Goal: Information Seeking & Learning: Learn about a topic

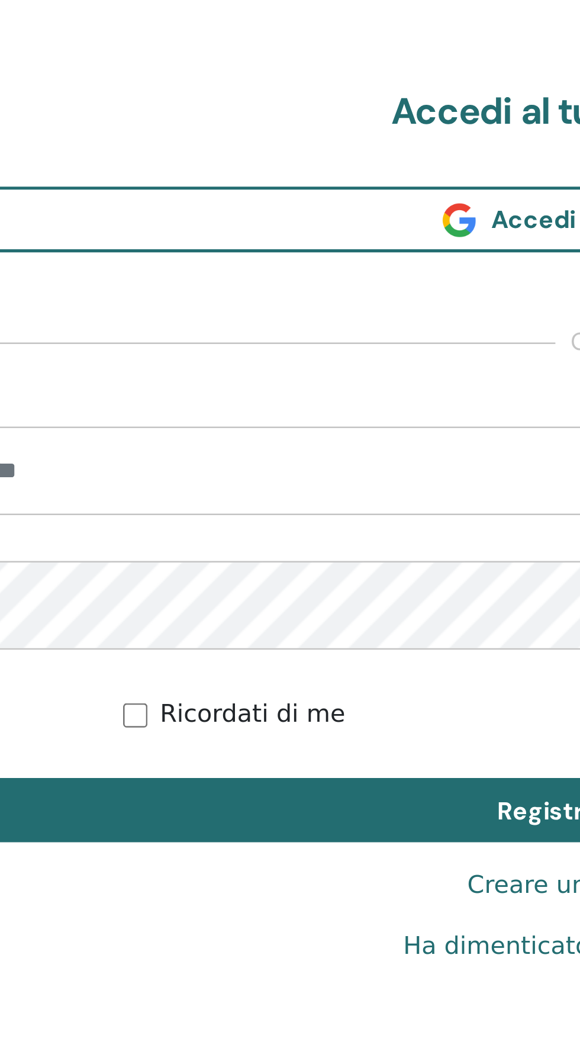
scroll to position [1047, 0]
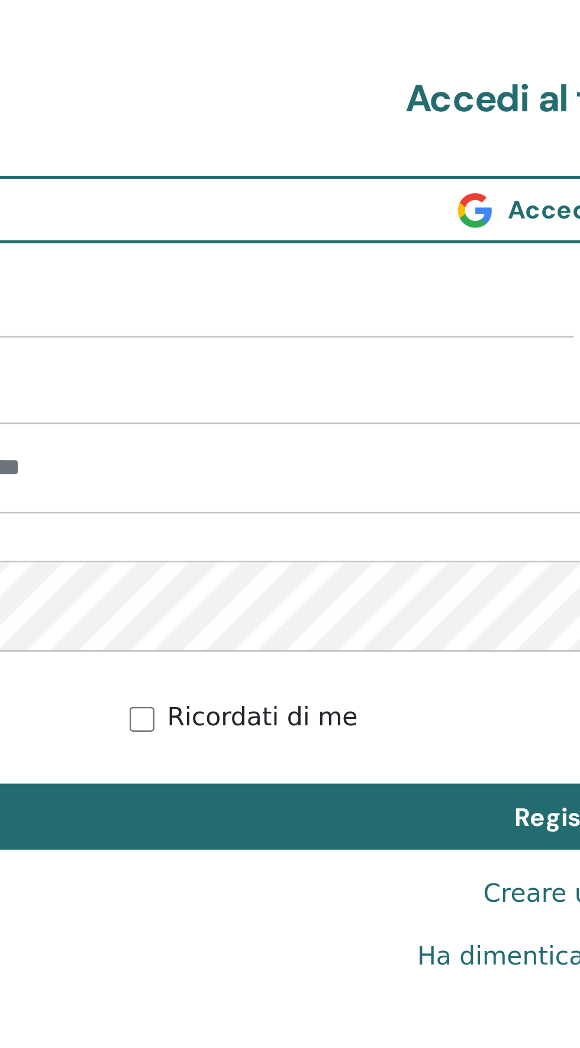
click at [135, 504] on input "email" at bounding box center [290, 502] width 506 height 34
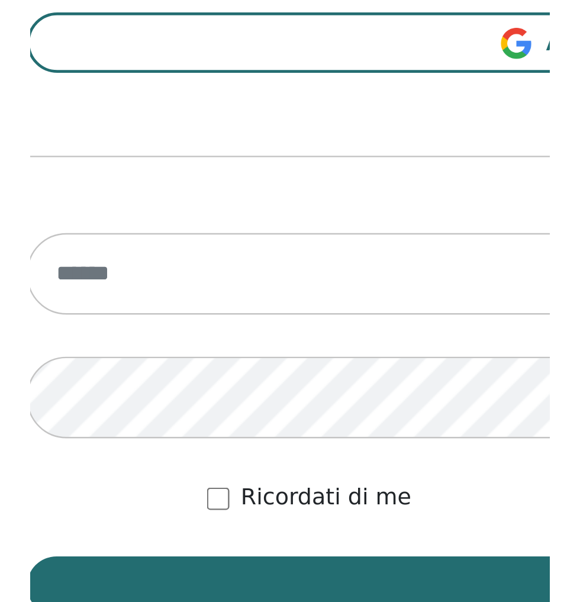
scroll to position [567, 0]
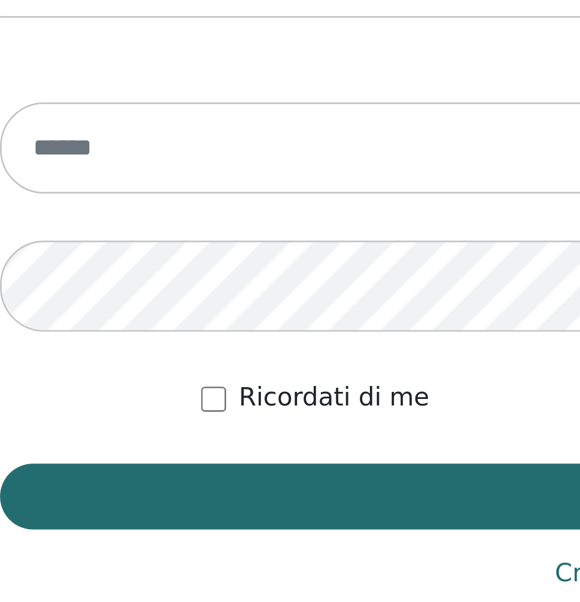
click at [134, 311] on input "email" at bounding box center [290, 314] width 506 height 34
type input "**********"
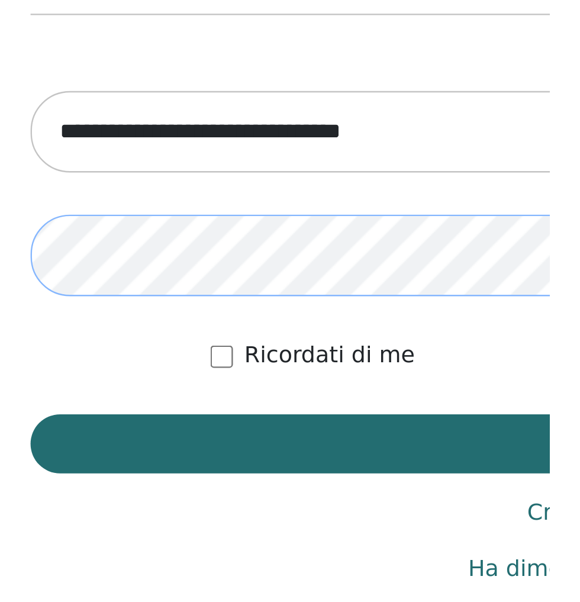
scroll to position [566, 0]
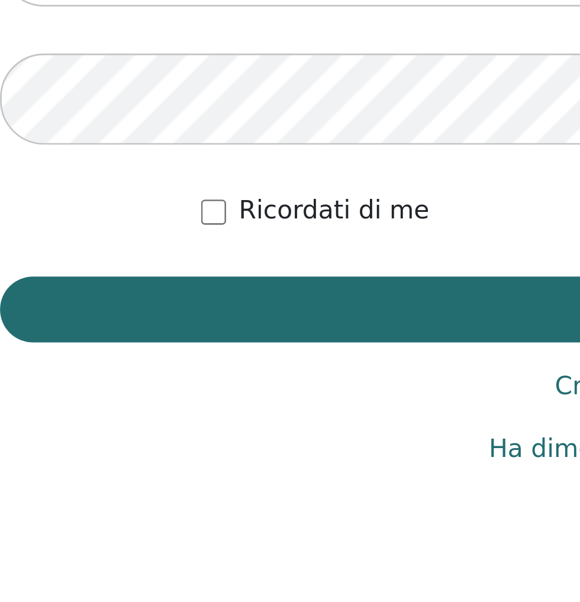
click at [182, 443] on button "Registrazione" at bounding box center [290, 446] width 506 height 25
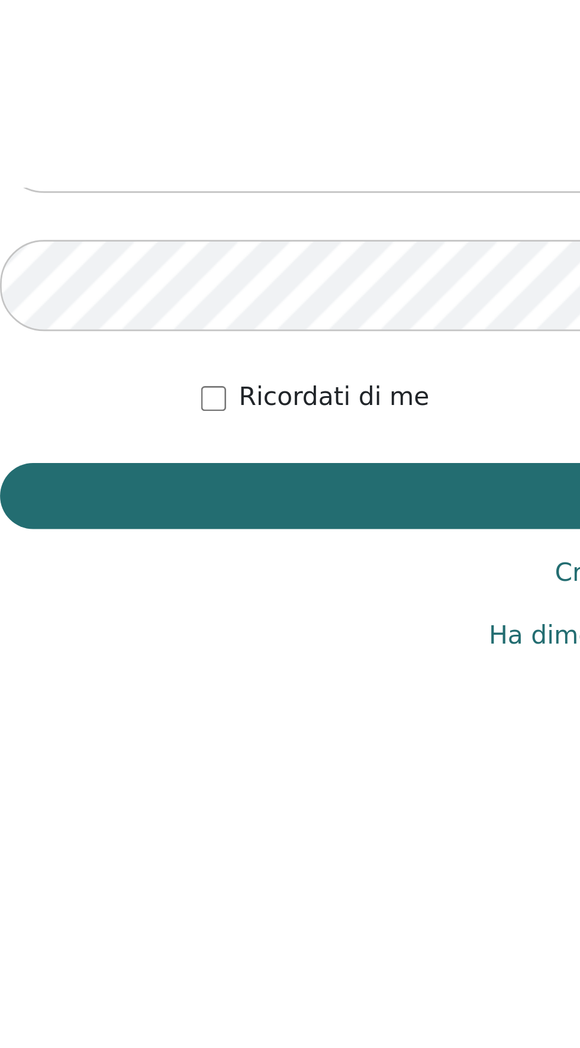
scroll to position [1047, 0]
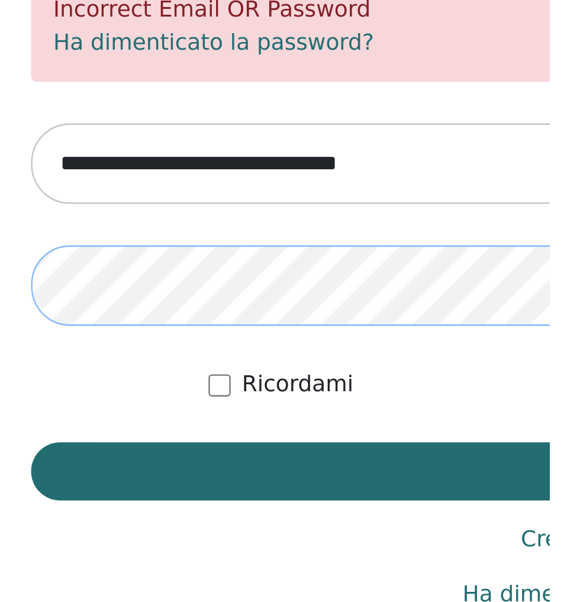
scroll to position [566, 0]
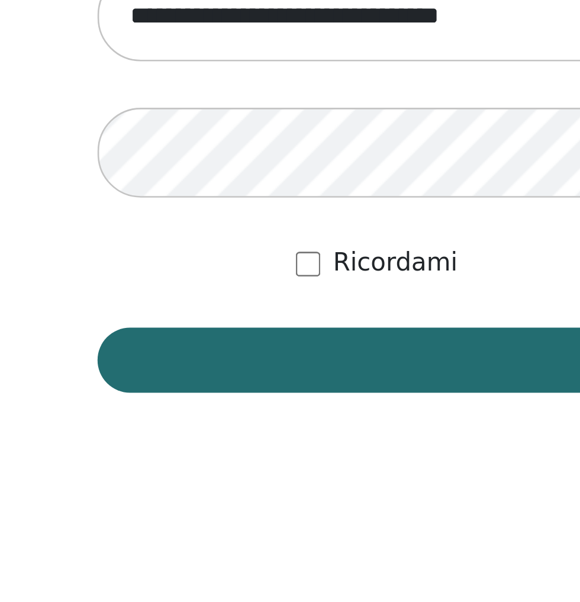
click at [166, 488] on button "Accedi" at bounding box center [290, 489] width 506 height 25
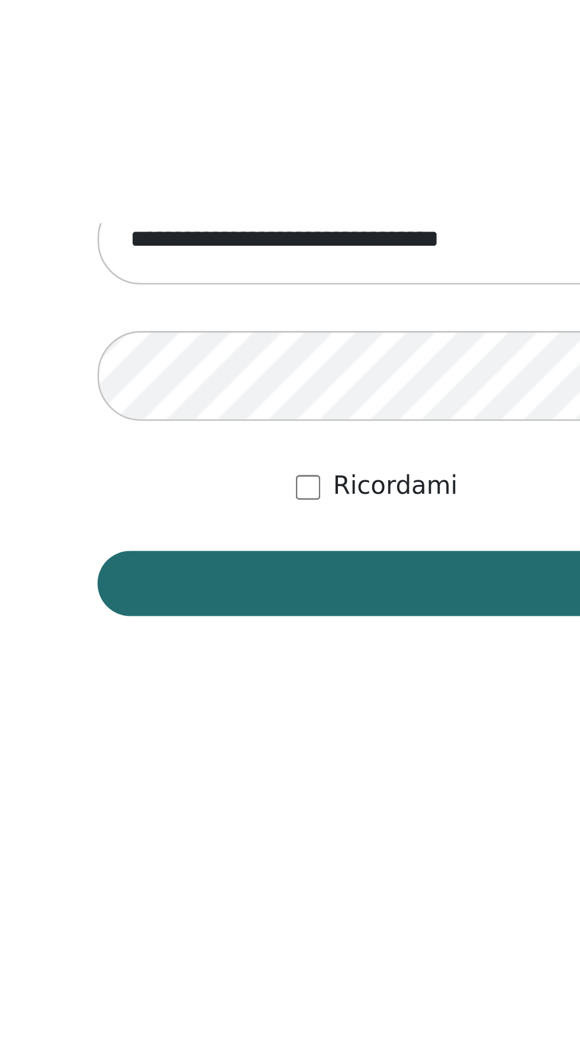
scroll to position [1047, 0]
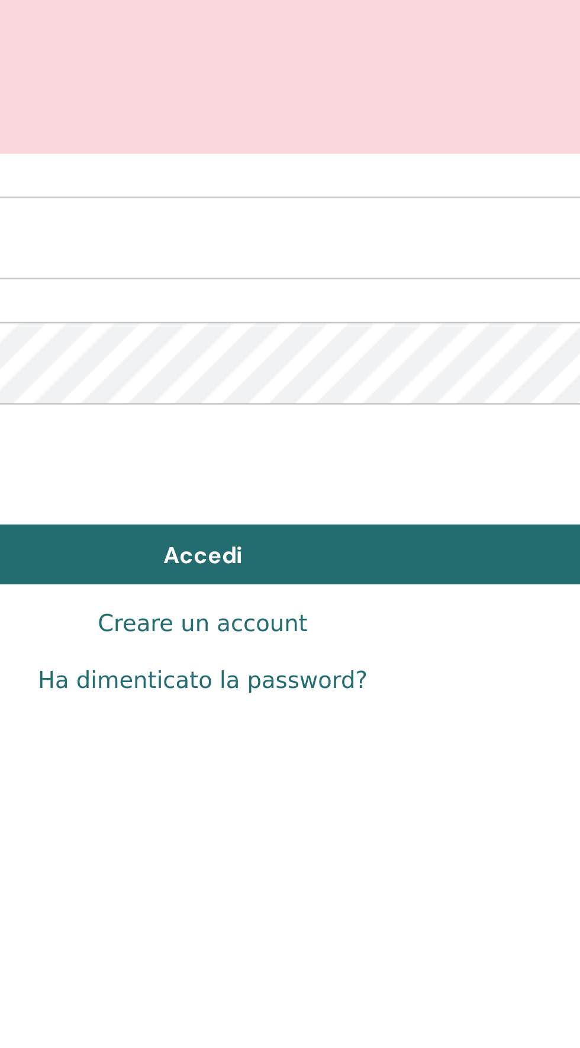
scroll to position [1045, 0]
click at [333, 733] on link "Ha dimenticato la password?" at bounding box center [289, 731] width 137 height 14
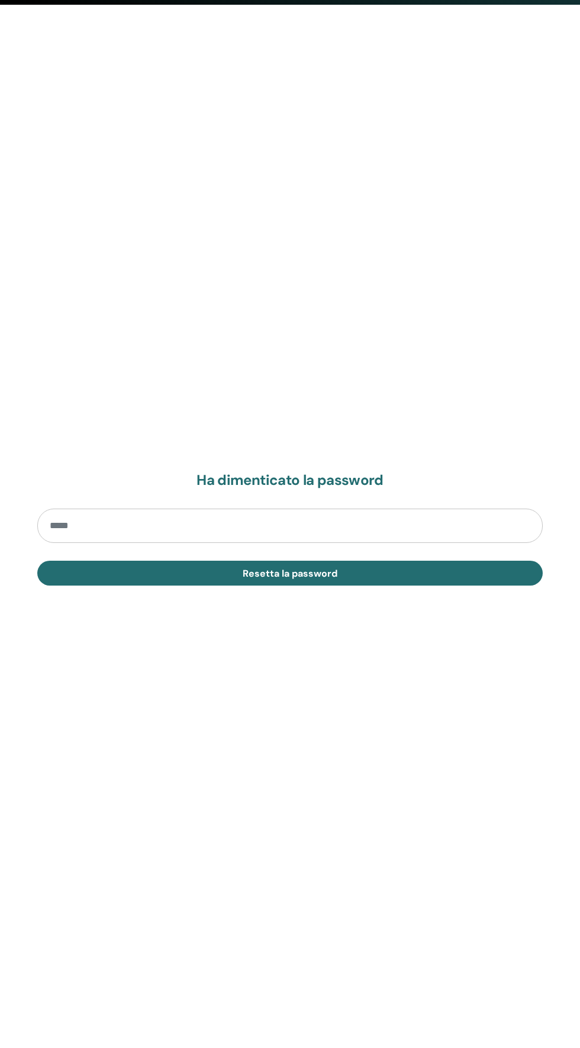
scroll to position [1045, 0]
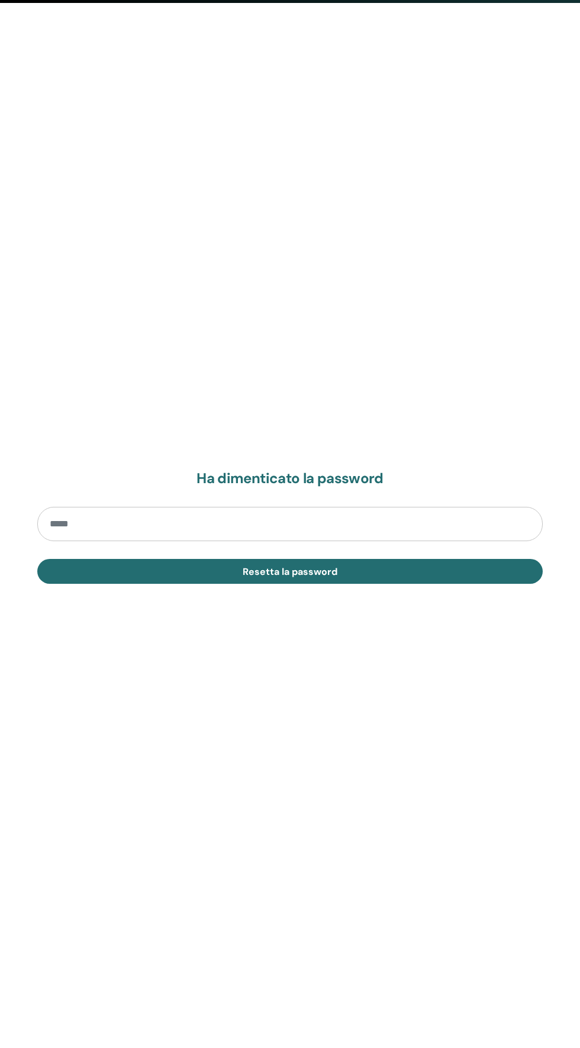
click at [178, 524] on input "email" at bounding box center [290, 524] width 506 height 34
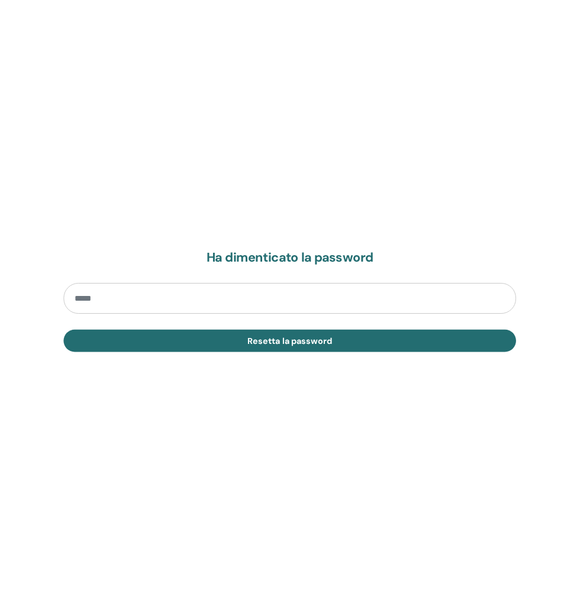
scroll to position [566, 0]
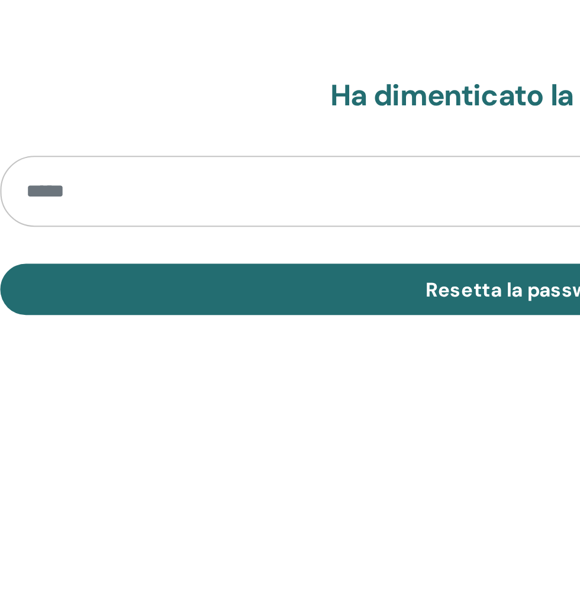
click at [234, 339] on input "email" at bounding box center [290, 334] width 506 height 34
type input "**********"
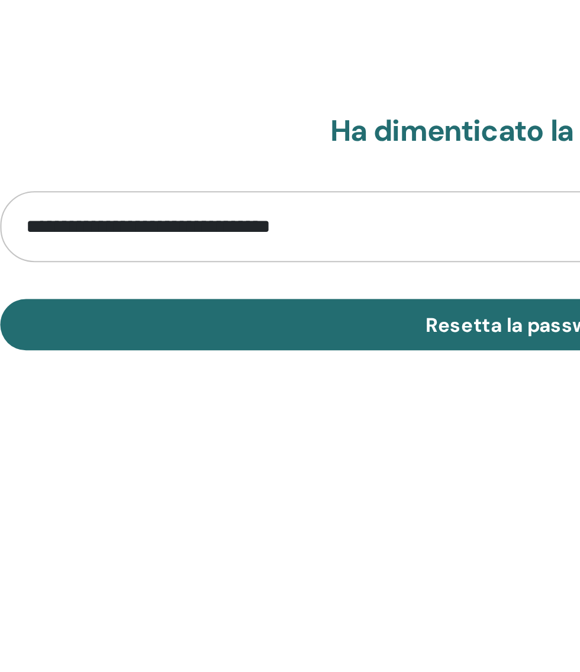
scroll to position [672, 0]
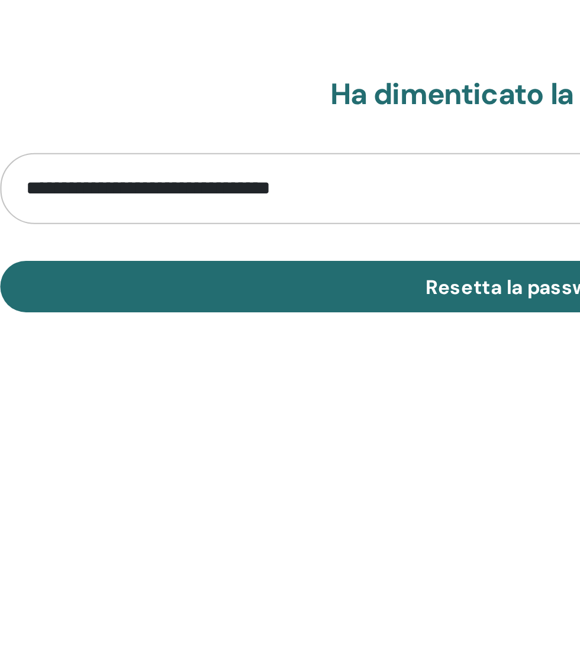
click at [298, 378] on span "Resetta la password" at bounding box center [290, 381] width 95 height 12
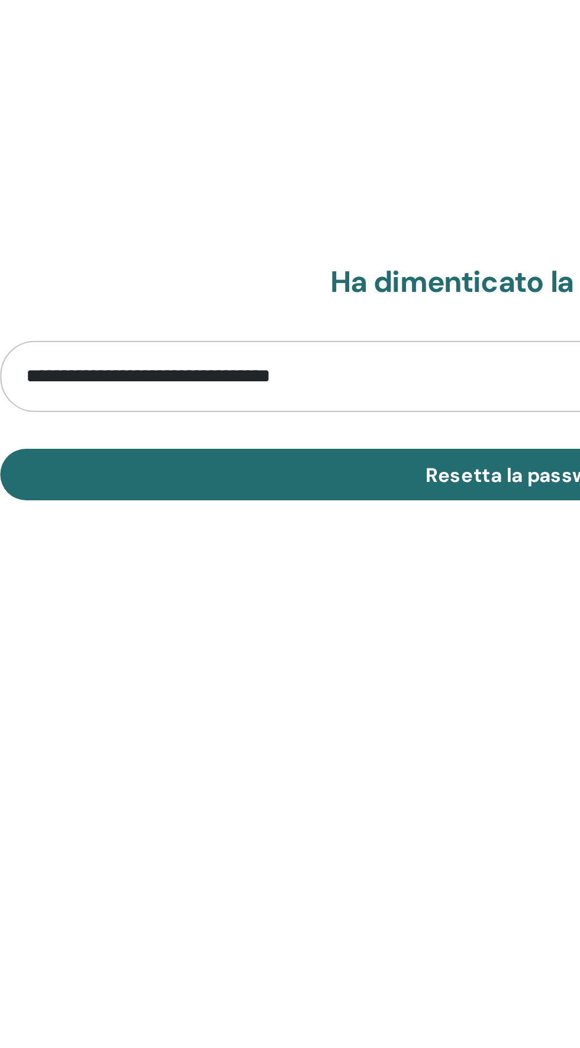
scroll to position [1047, 0]
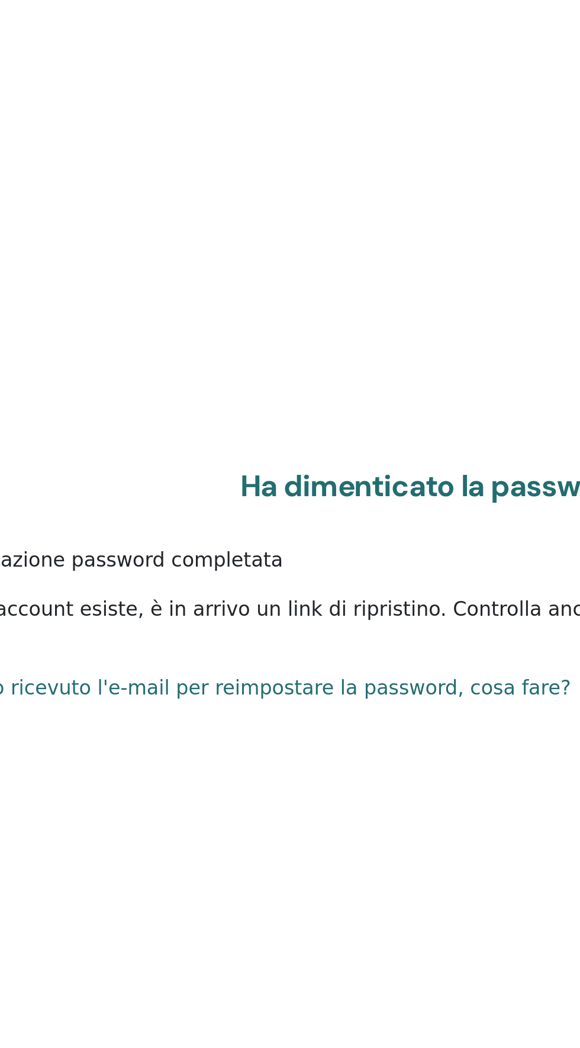
scroll to position [965, 0]
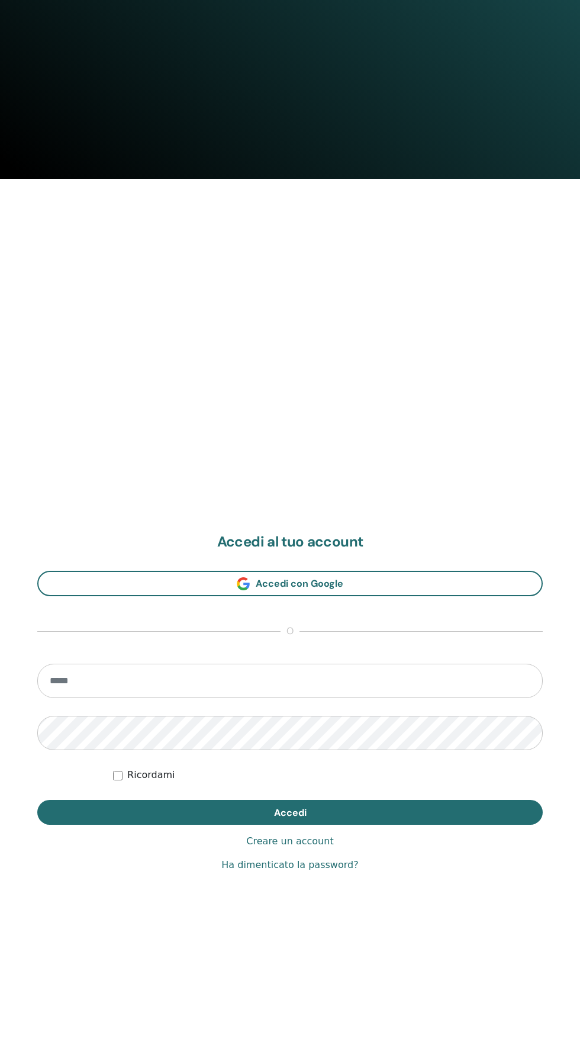
scroll to position [961, 0]
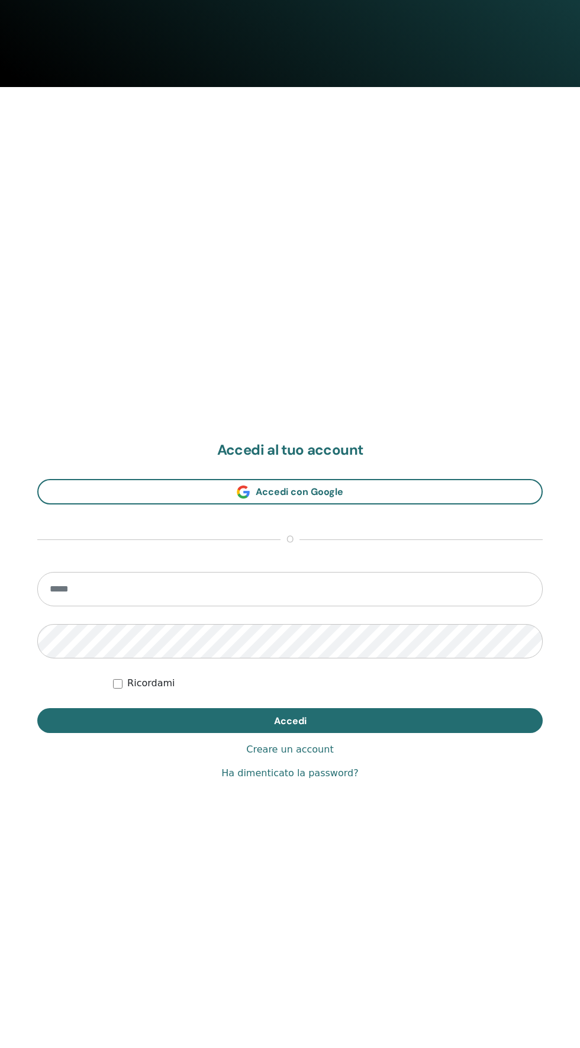
click at [185, 583] on input "email" at bounding box center [290, 589] width 506 height 34
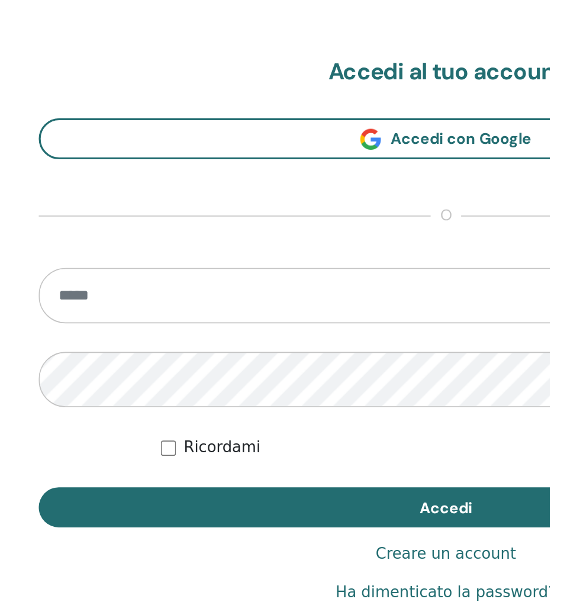
scroll to position [566, 0]
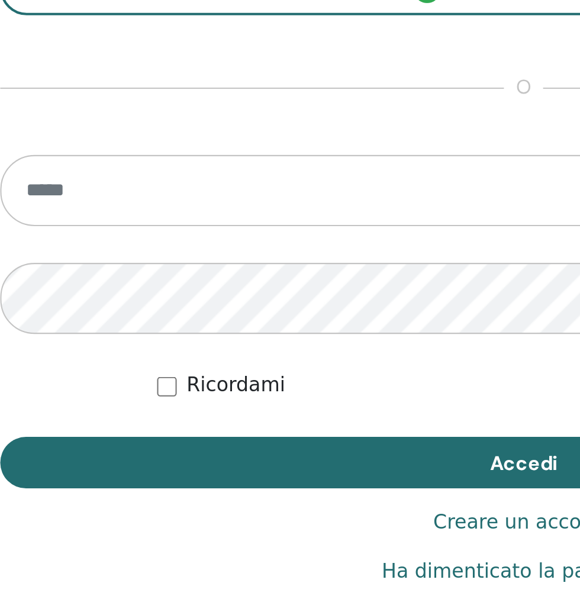
click at [184, 314] on input "email" at bounding box center [290, 315] width 506 height 34
type input "**********"
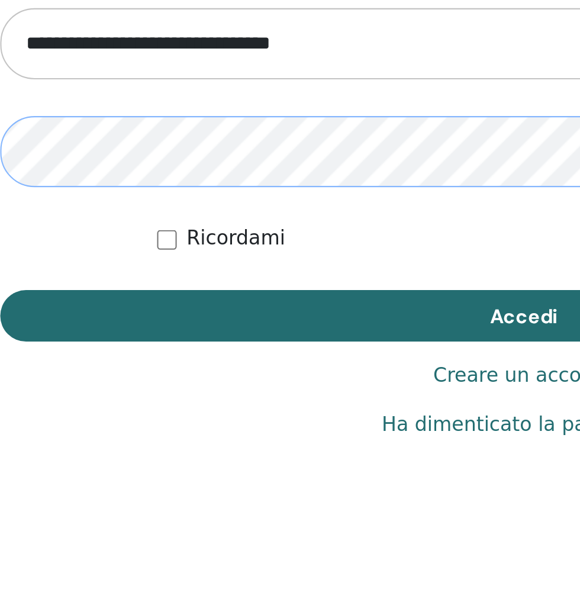
click at [37, 434] on button "Accedi" at bounding box center [290, 446] width 506 height 25
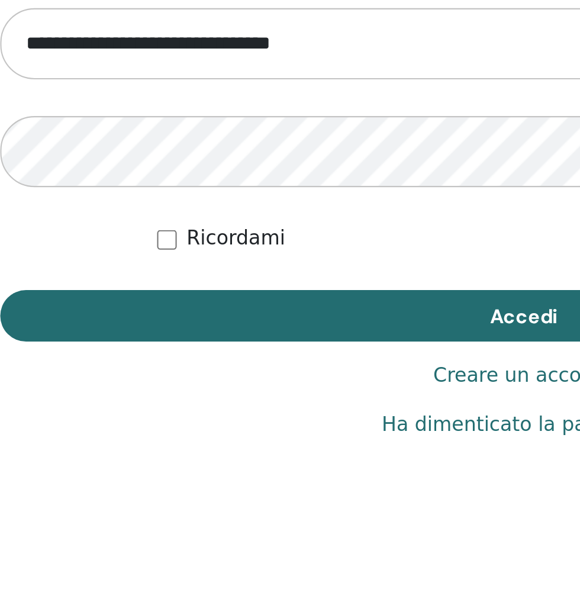
click at [215, 443] on button "Accedi" at bounding box center [290, 446] width 506 height 25
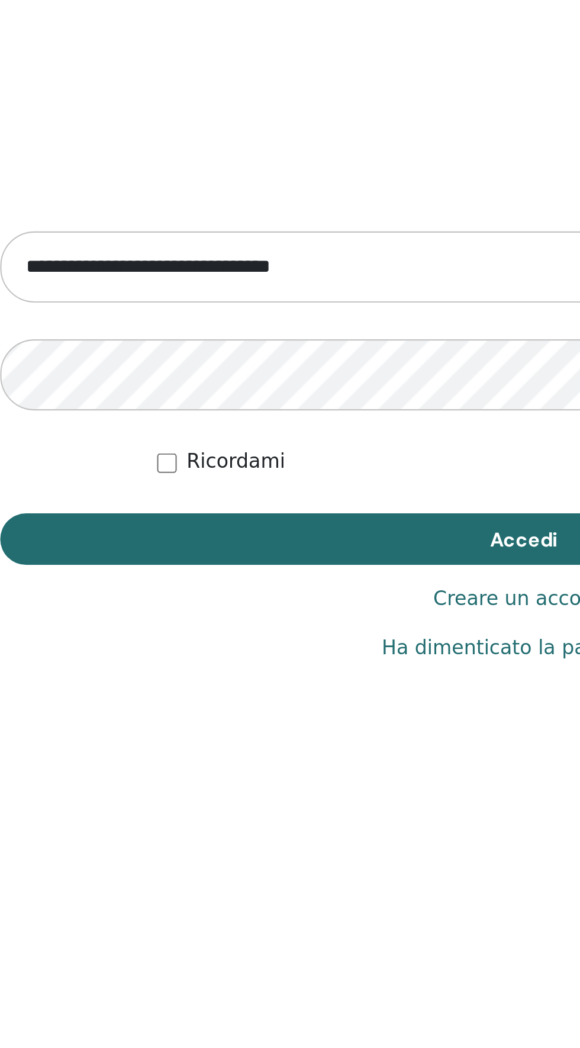
scroll to position [1047, 0]
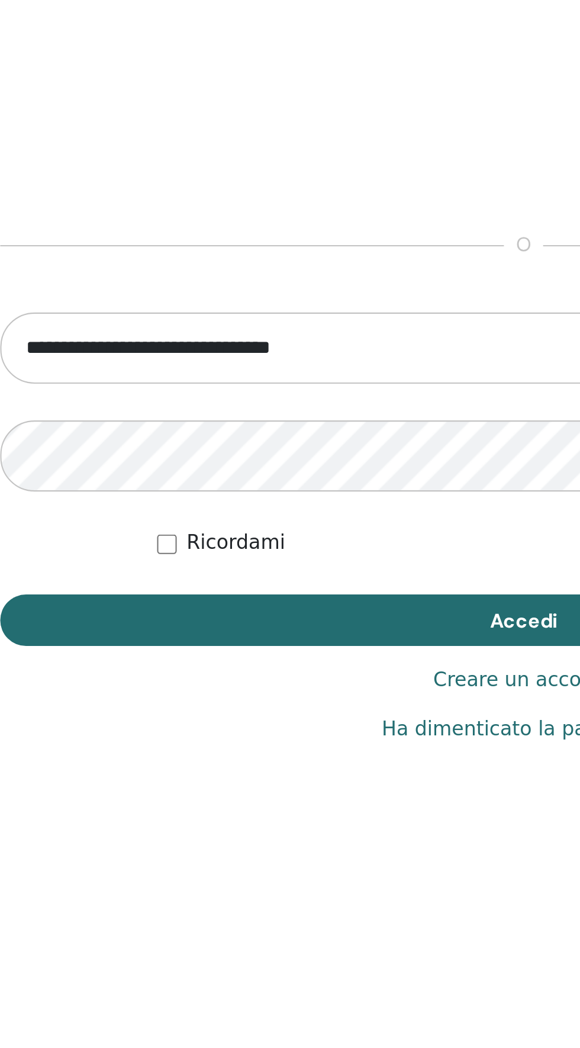
scroll to position [1047, 0]
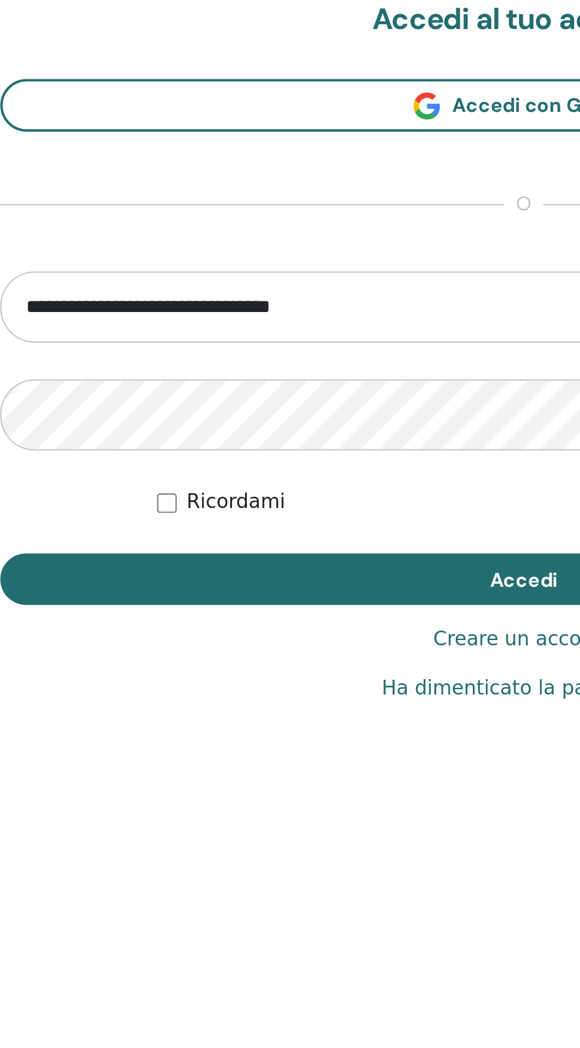
click at [200, 630] on button "Accedi" at bounding box center [290, 634] width 506 height 25
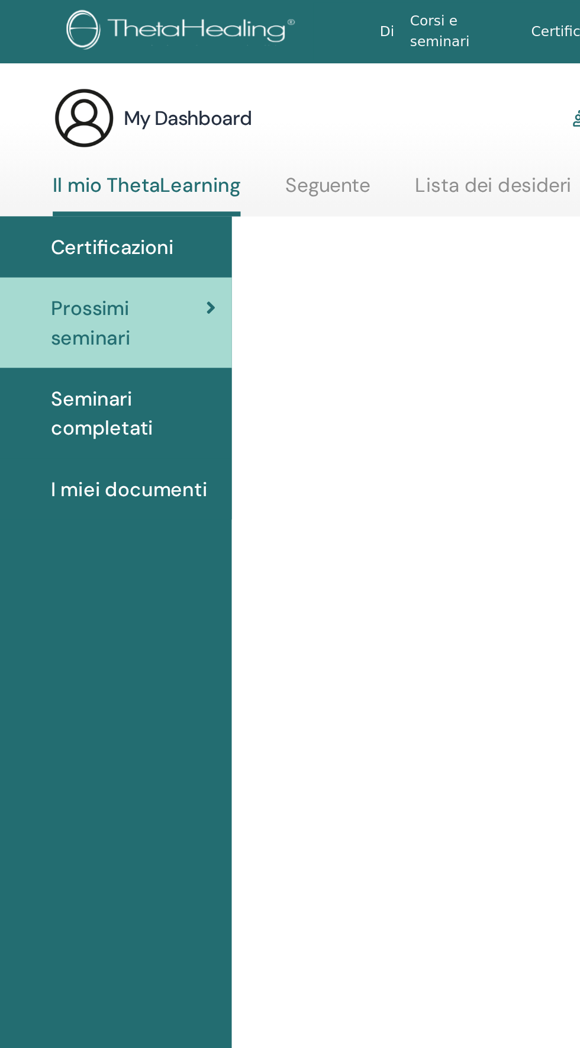
click at [115, 146] on span "Certificazioni" at bounding box center [106, 149] width 74 height 18
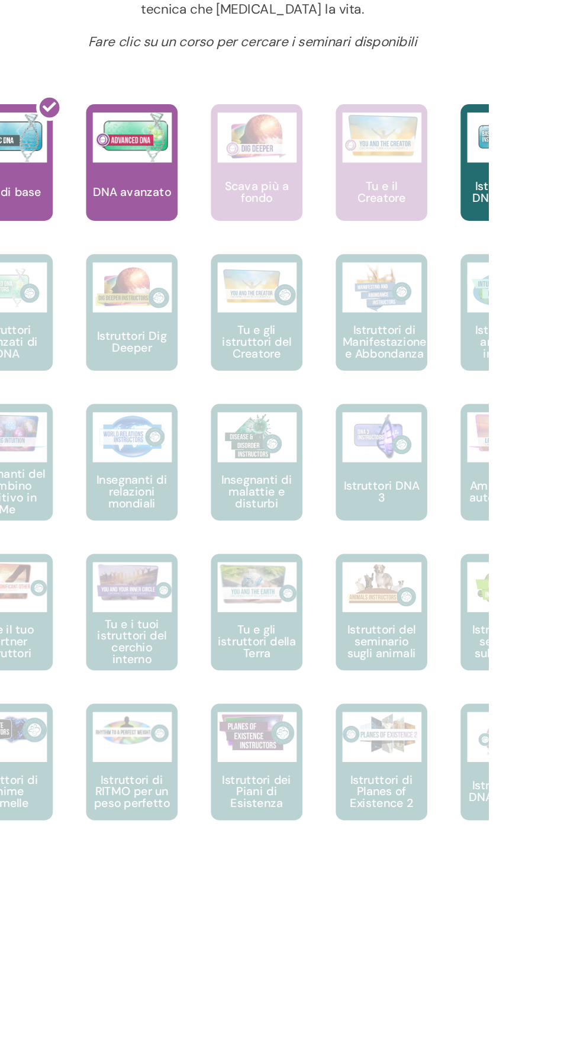
scroll to position [8, 0]
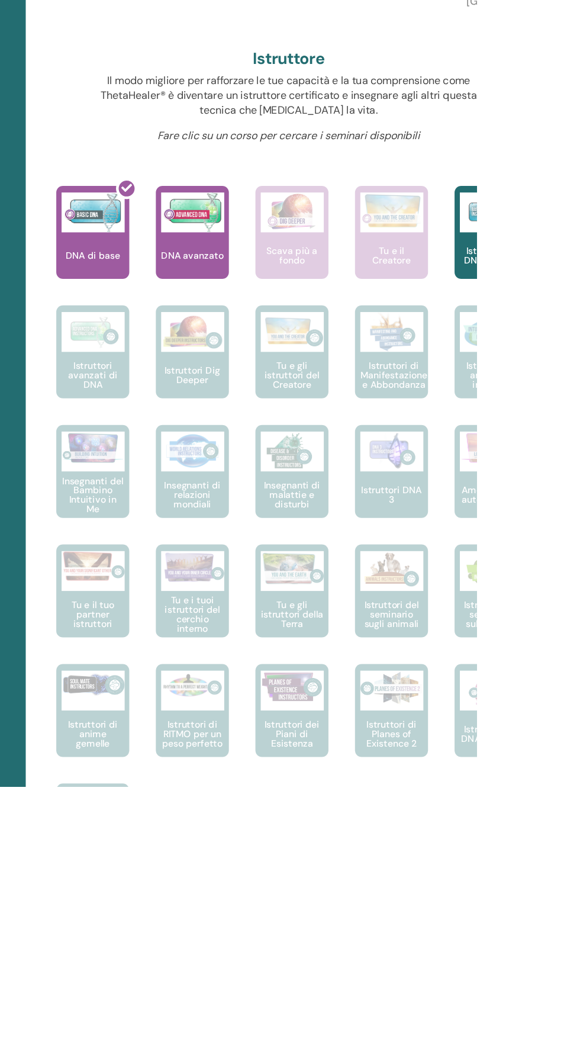
click at [240, 556] on div at bounding box center [244, 558] width 65 height 107
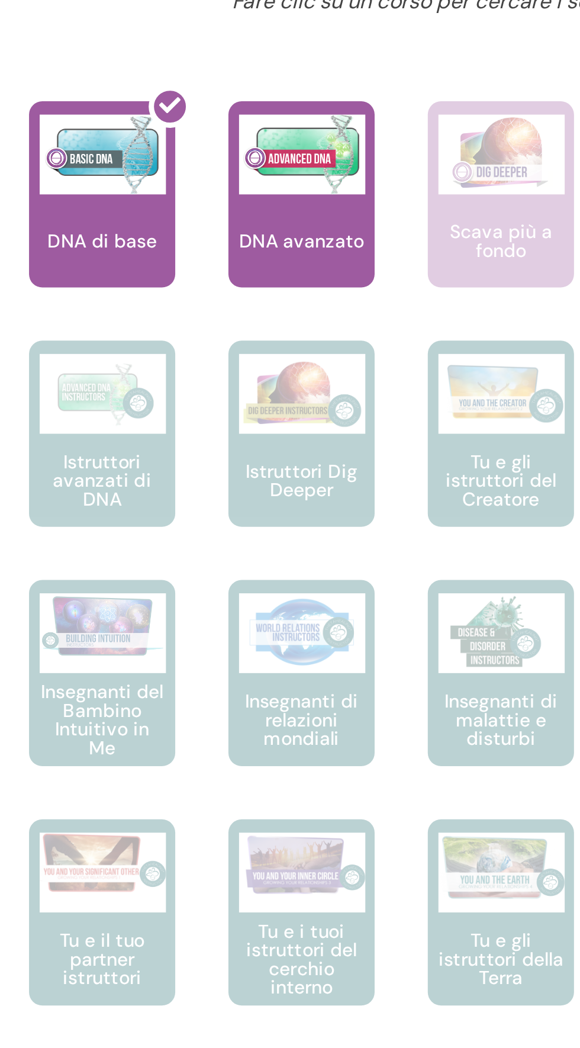
scroll to position [128, 0]
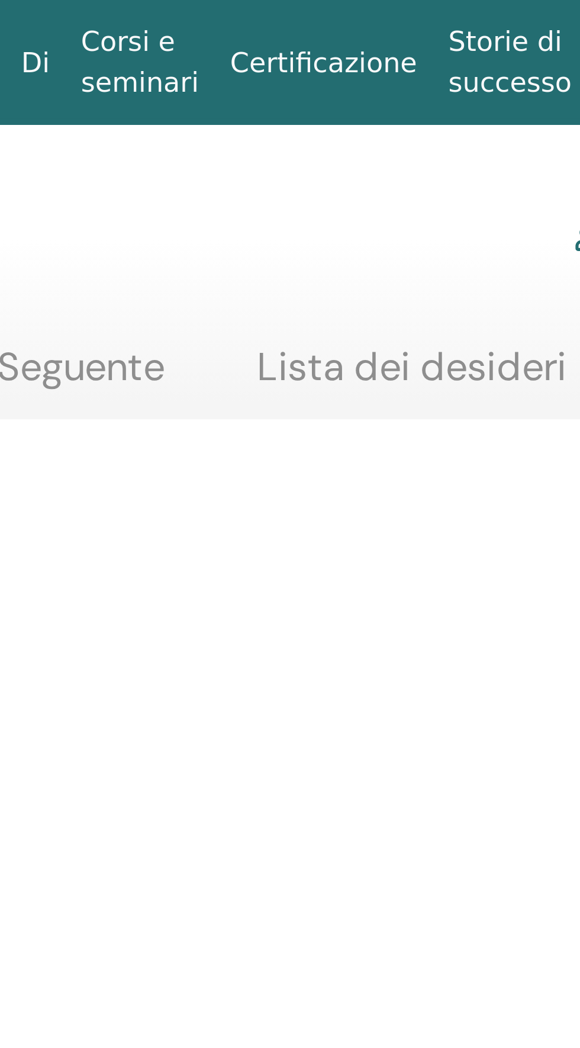
click at [321, 16] on link "Certificazione" at bounding box center [306, 19] width 66 height 22
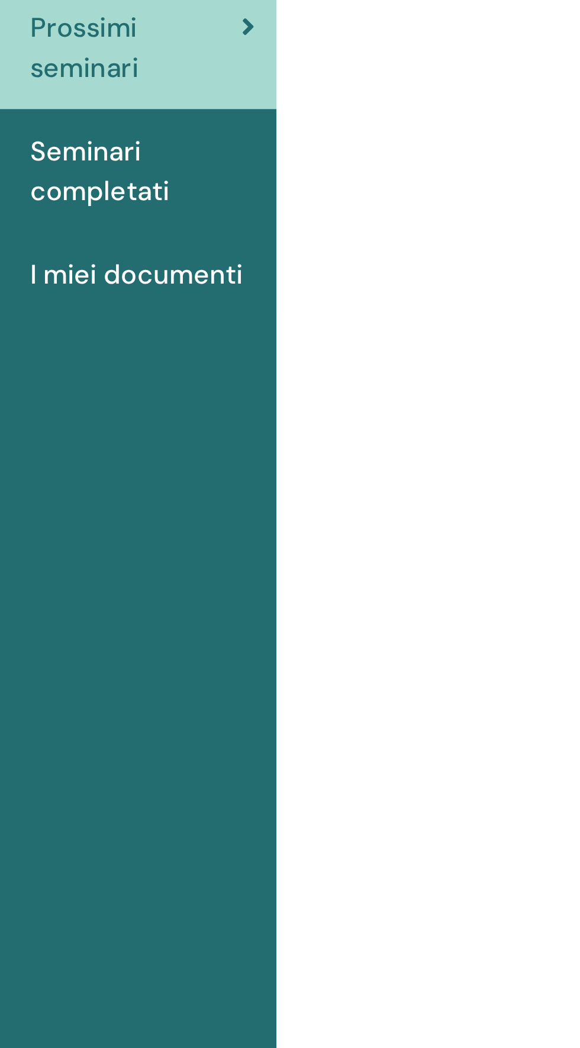
click at [107, 248] on span "Seminari completati" at bounding box center [118, 249] width 99 height 36
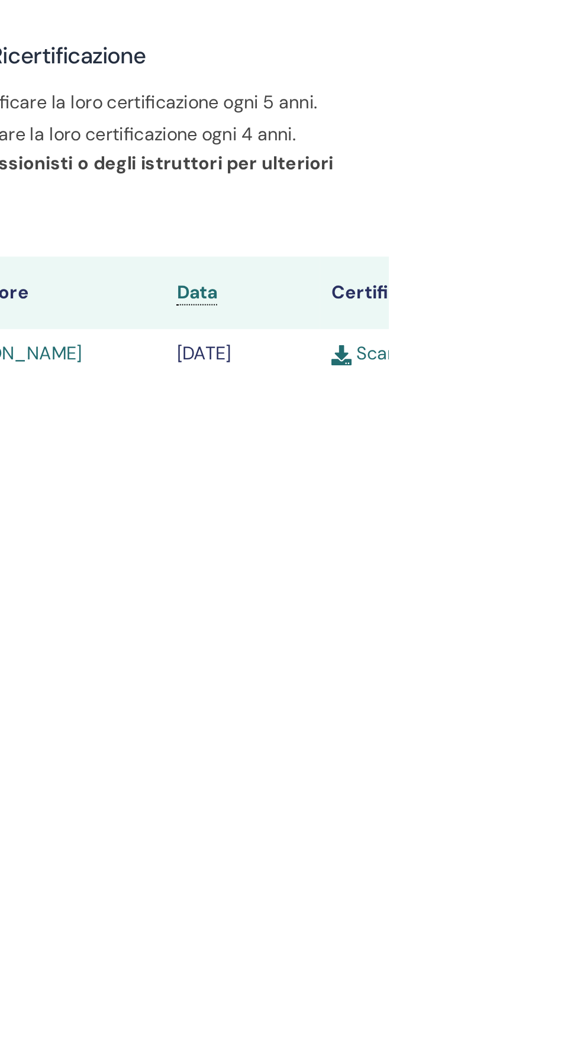
click at [580, 404] on td "Scarica" at bounding box center [584, 403] width 81 height 26
click at [580, 408] on link "Scarica" at bounding box center [573, 403] width 46 height 12
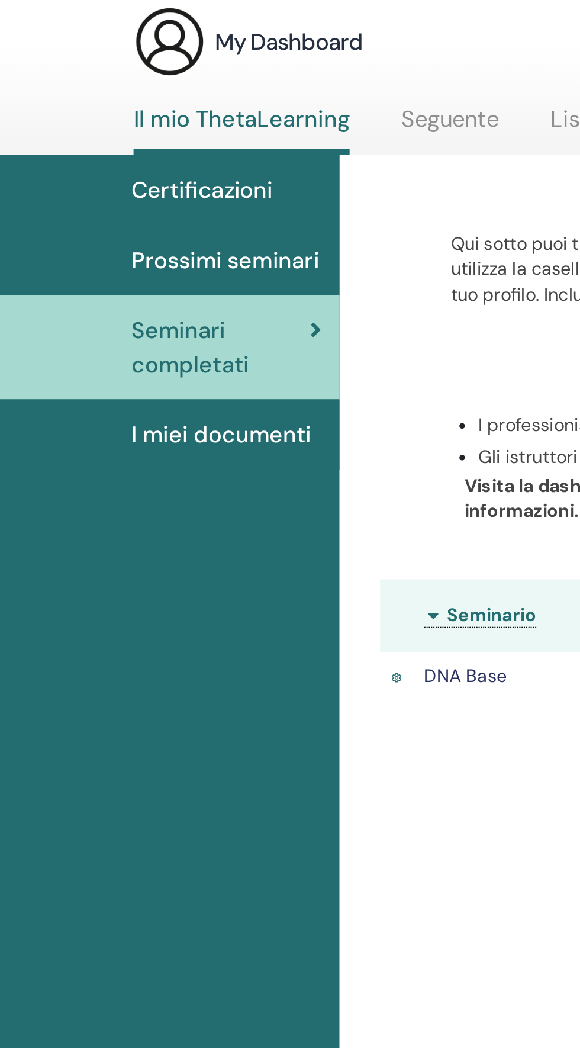
click at [141, 275] on span "I miei documenti" at bounding box center [116, 277] width 94 height 18
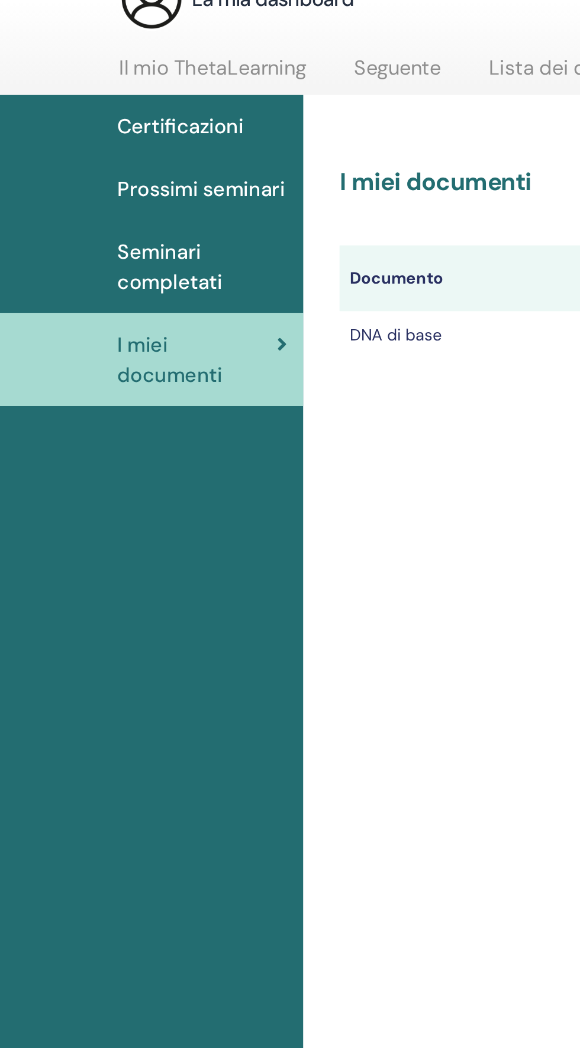
click at [153, 177] on font "Prossimi seminari" at bounding box center [118, 182] width 98 height 15
